Goal: Task Accomplishment & Management: Complete application form

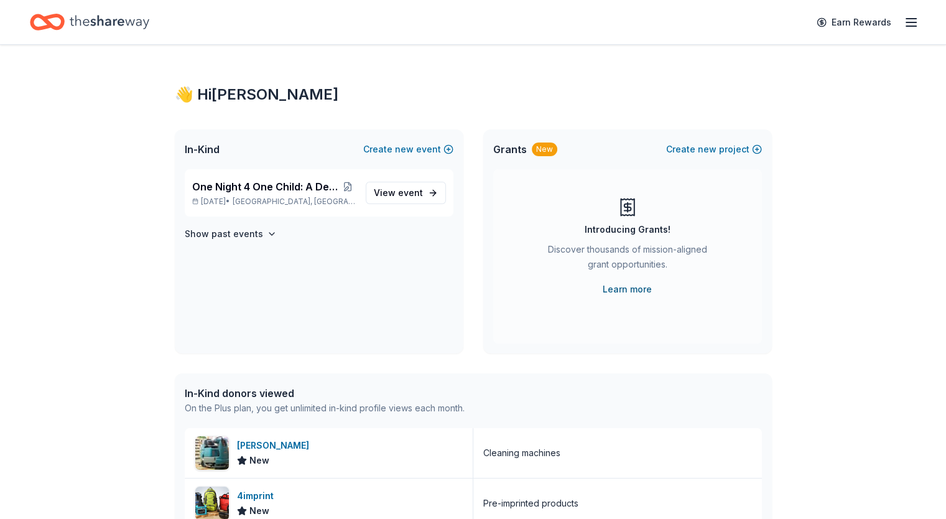
click at [620, 285] on link "Learn more" at bounding box center [627, 289] width 49 height 15
click at [714, 149] on span "new" at bounding box center [707, 149] width 19 height 15
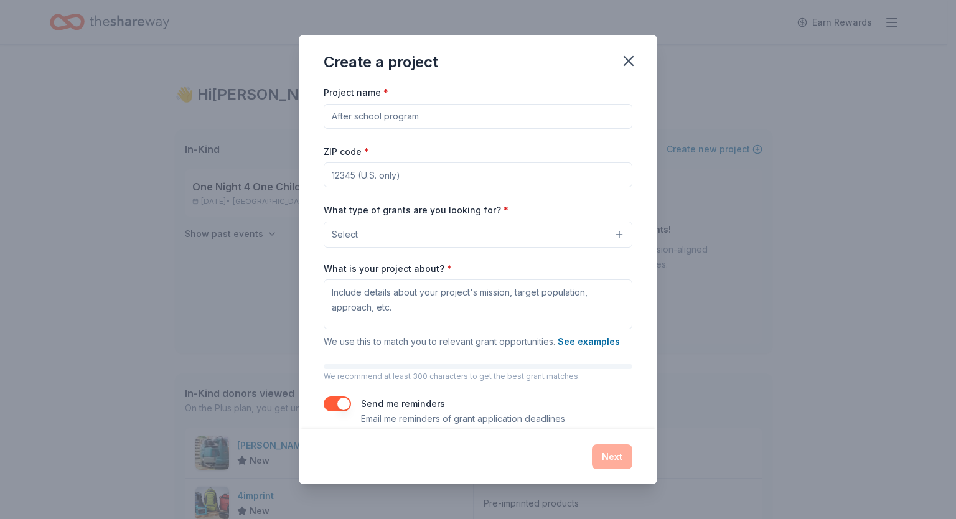
click at [513, 120] on input "Project name *" at bounding box center [478, 116] width 309 height 25
type input "For One Child SATE program"
click at [454, 175] on input "ZIP code *" at bounding box center [478, 174] width 309 height 25
type input "01610"
click at [379, 236] on button "Select" at bounding box center [478, 235] width 309 height 26
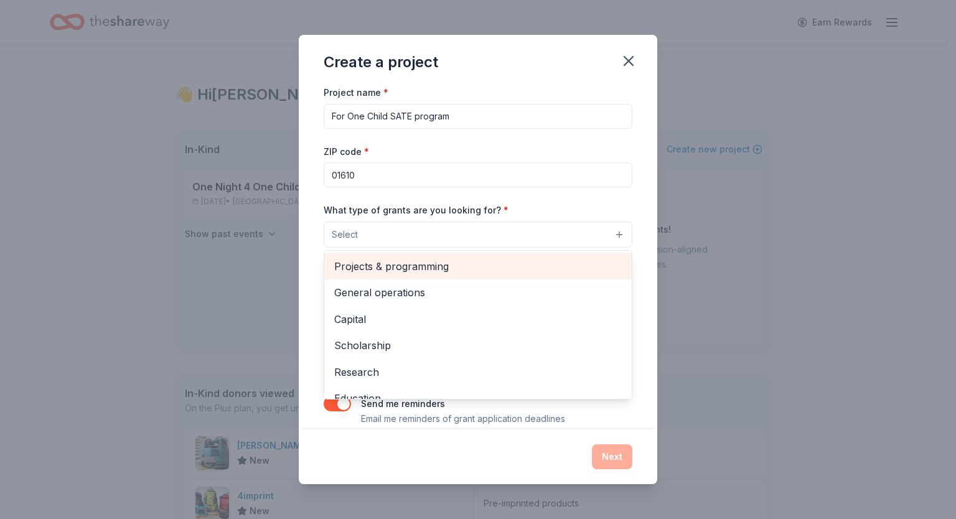
click at [438, 259] on span "Projects & programming" at bounding box center [477, 266] width 287 height 16
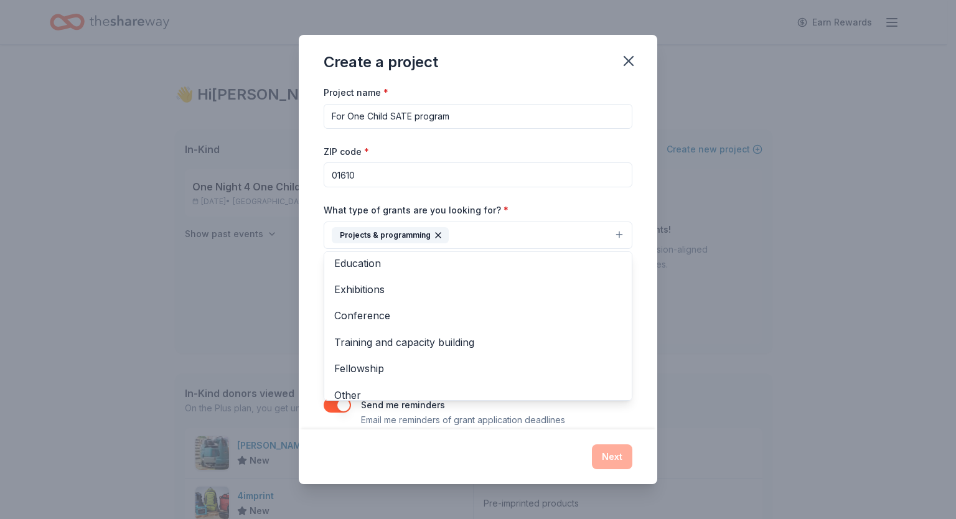
scroll to position [120, 0]
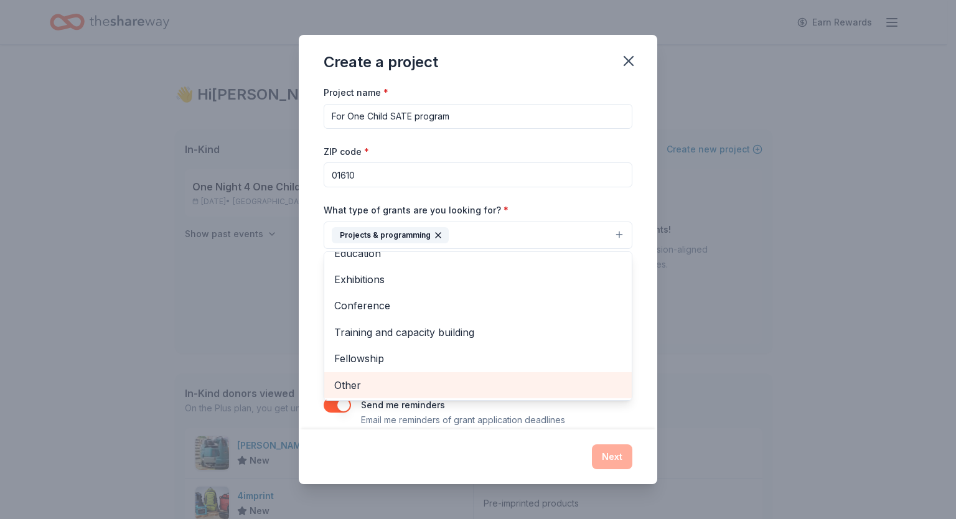
click at [450, 383] on span "Other" at bounding box center [477, 385] width 287 height 16
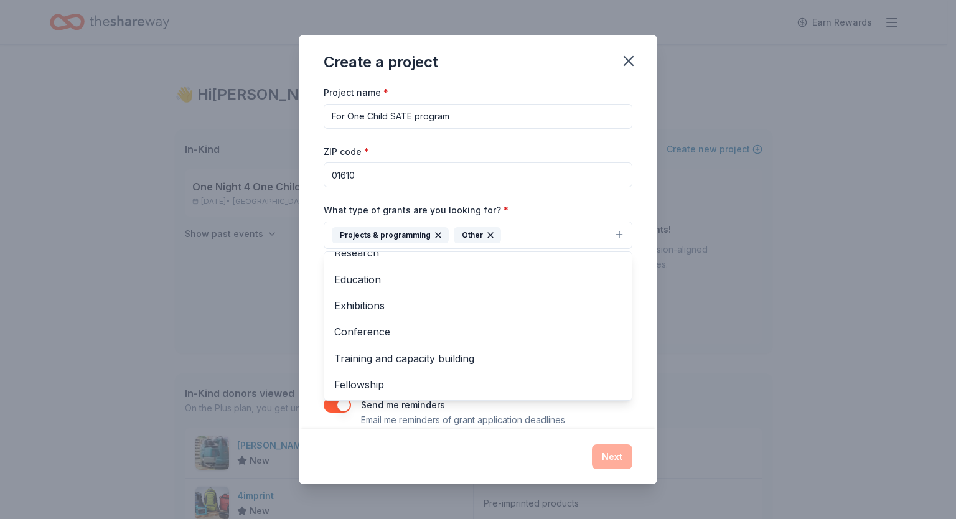
click at [636, 209] on div "Project name * For One Child SATE program ZIP code * 01610 What type of grants …" at bounding box center [478, 257] width 358 height 345
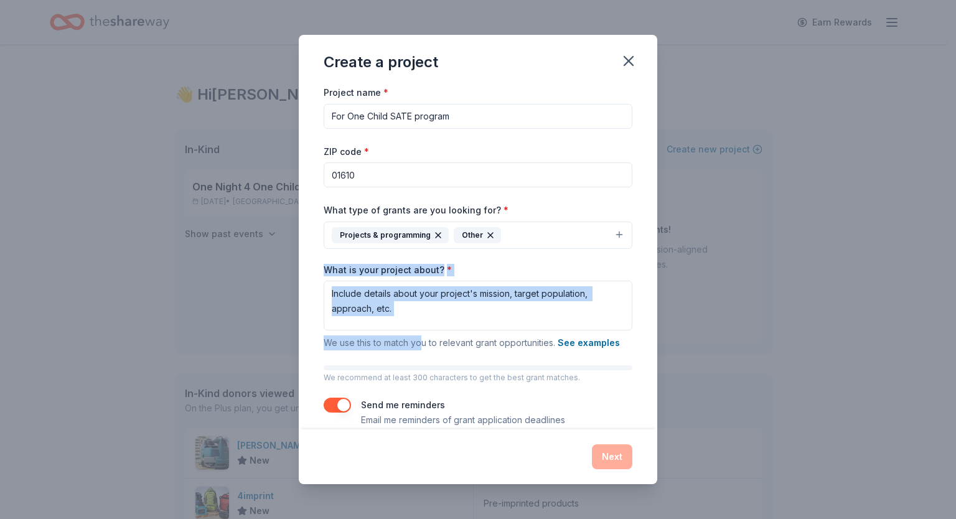
drag, startPoint x: 324, startPoint y: 267, endPoint x: 423, endPoint y: 342, distance: 123.9
click at [423, 342] on div "What is your project about? * We use this to match you to relevant grant opport…" at bounding box center [478, 307] width 309 height 87
copy div "What is your project about? * We use this to match yo"
click at [340, 295] on textarea "What is your project about? *" at bounding box center [478, 306] width 309 height 50
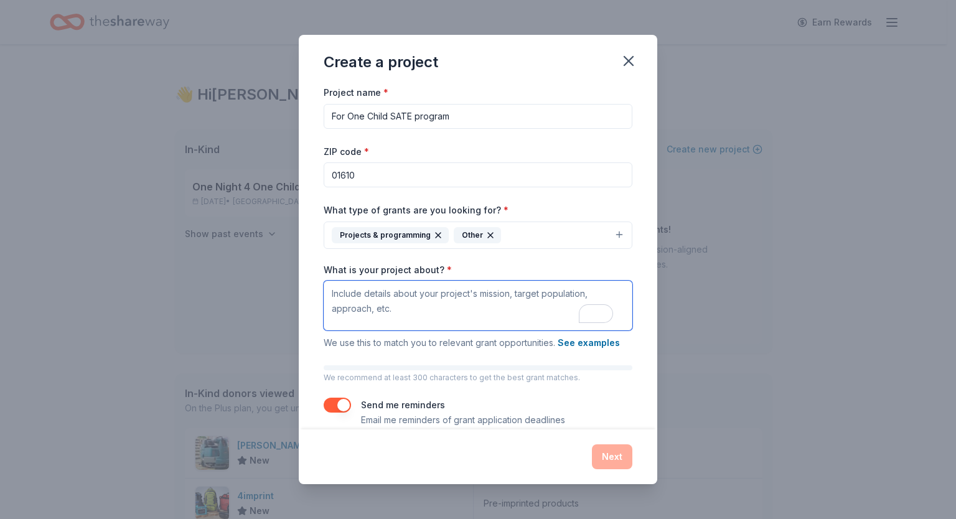
paste textarea "Lor Ips Dolor SITA Consect Adipisci Elit se doe Tempori Utlab? Etd MAGN Aliquae…"
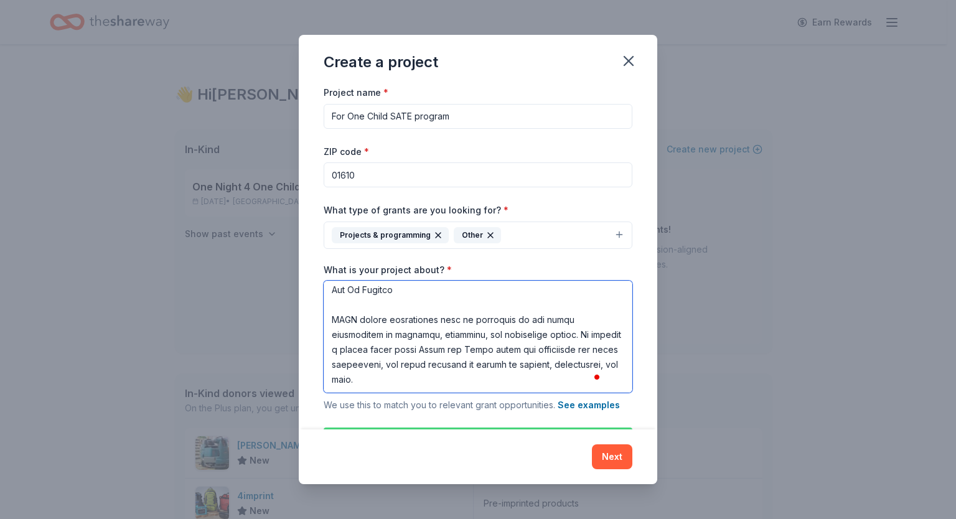
type textarea "Lor Ips Dolor SITA Consect Adipisci Elit se doe Tempori Utlab? Etd MAGN Aliquae…"
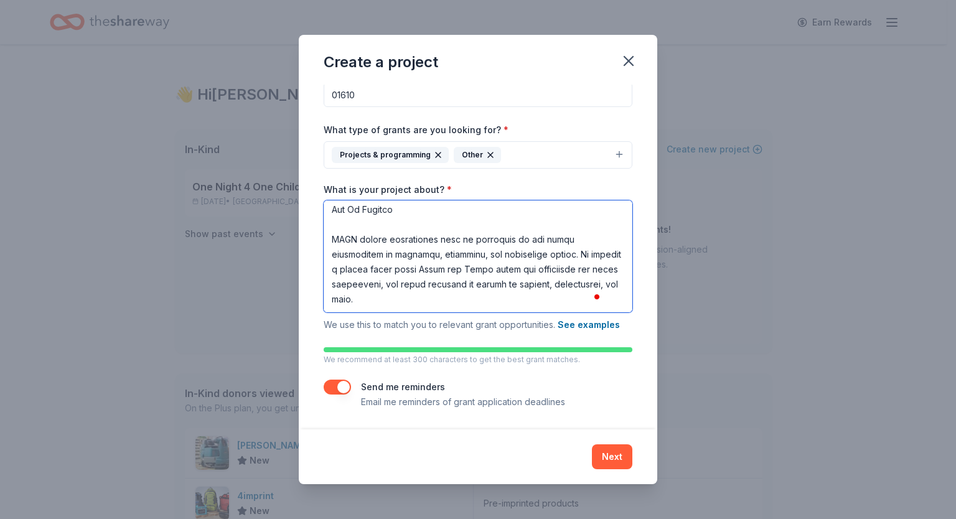
scroll to position [1004, 0]
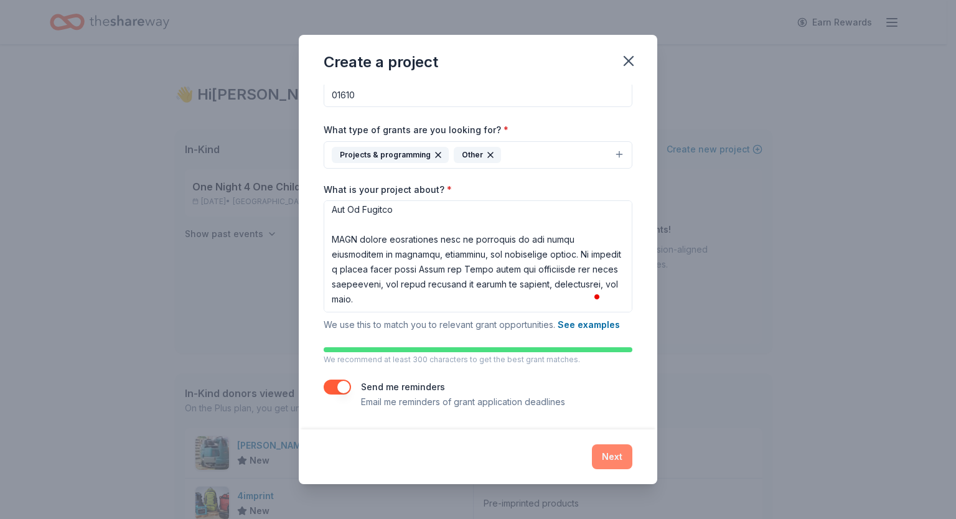
click at [613, 454] on button "Next" at bounding box center [612, 456] width 40 height 25
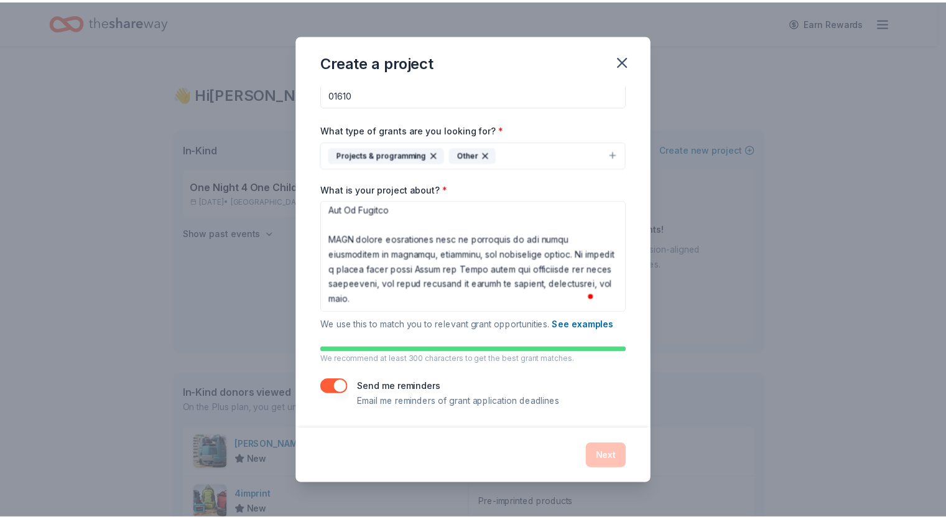
scroll to position [0, 0]
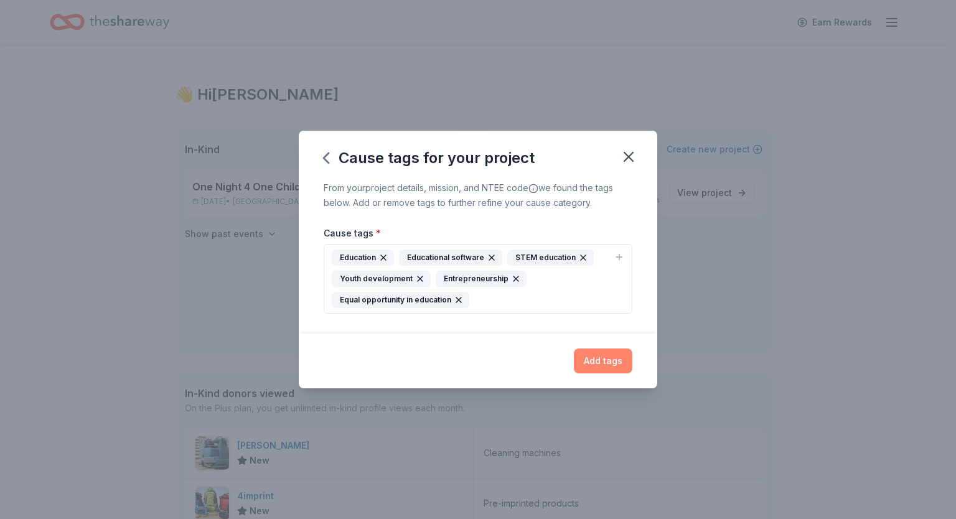
click at [610, 363] on button "Add tags" at bounding box center [603, 360] width 58 height 25
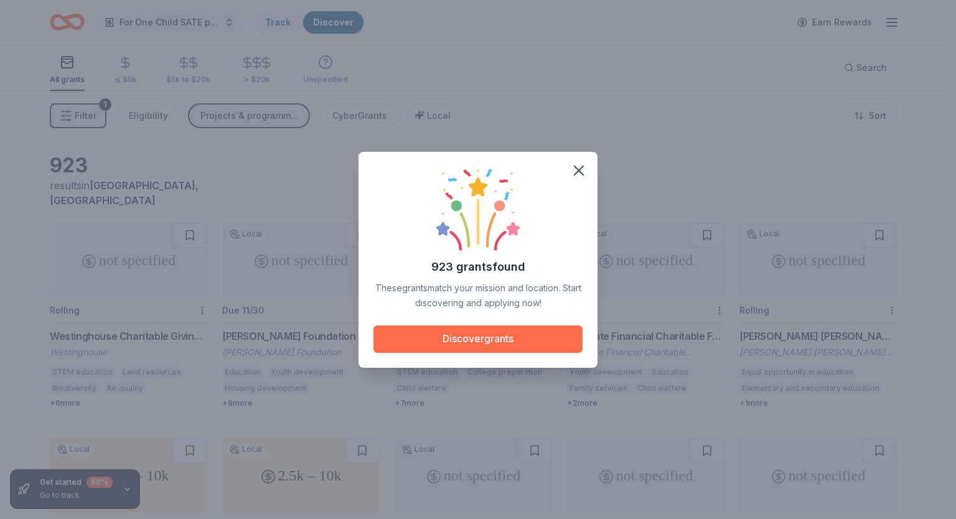
click at [462, 332] on button "Discover grants" at bounding box center [477, 338] width 209 height 27
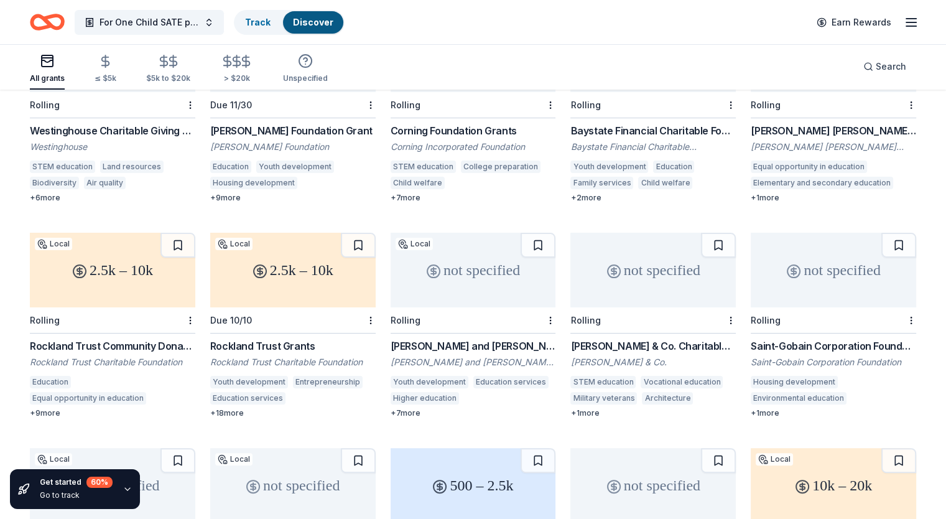
scroll to position [215, 0]
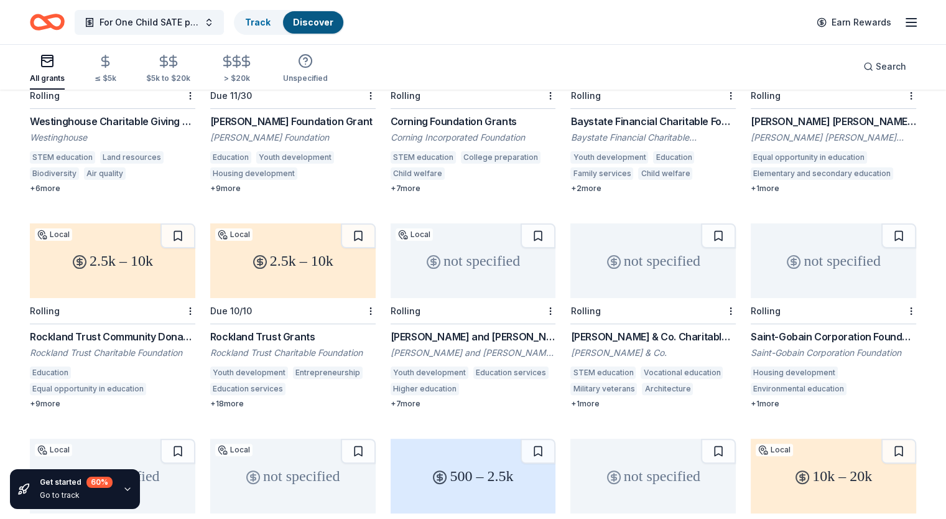
click at [166, 273] on div "2.5k – 10k" at bounding box center [113, 260] width 166 height 75
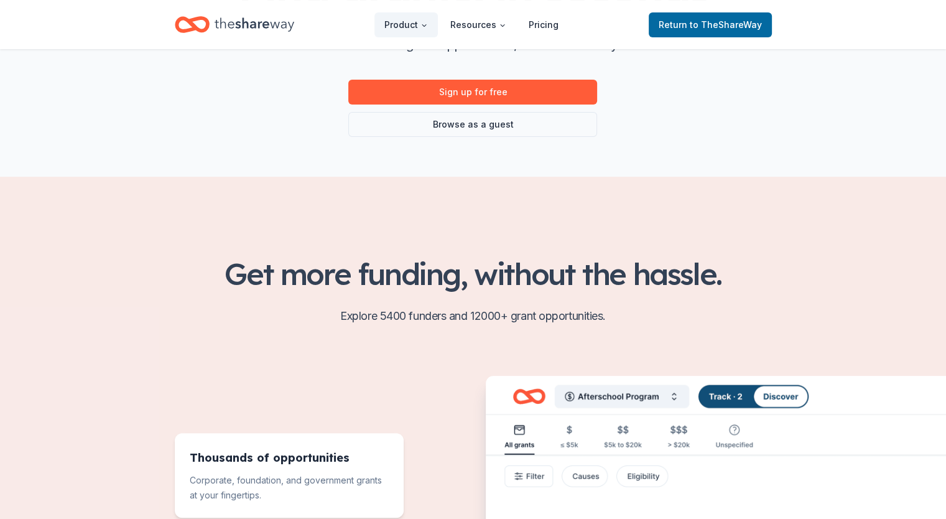
scroll to position [164, 0]
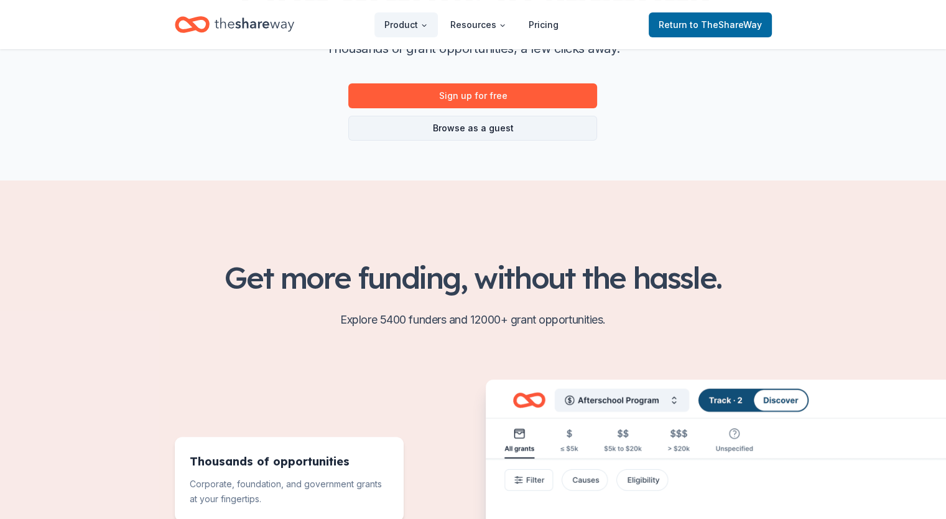
click at [510, 123] on link "Browse as a guest" at bounding box center [472, 128] width 249 height 25
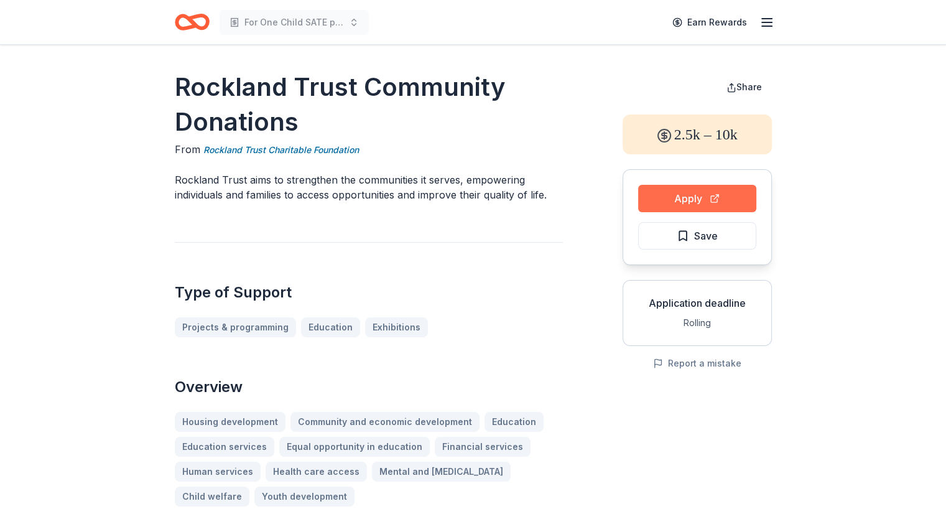
click at [716, 198] on button "Apply" at bounding box center [697, 198] width 118 height 27
